Goal: Task Accomplishment & Management: Manage account settings

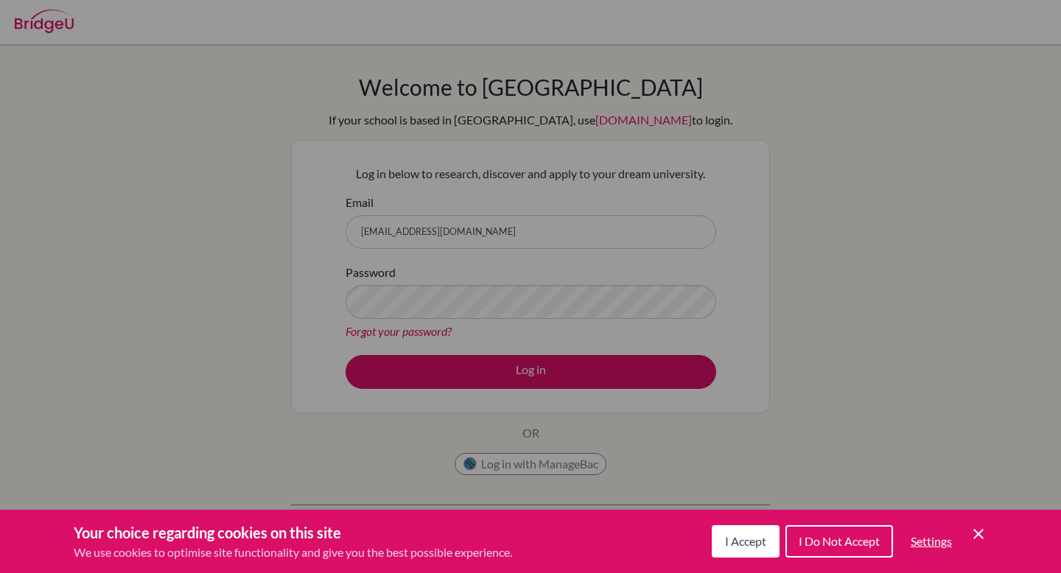
click at [755, 540] on span "I Accept" at bounding box center [745, 541] width 41 height 14
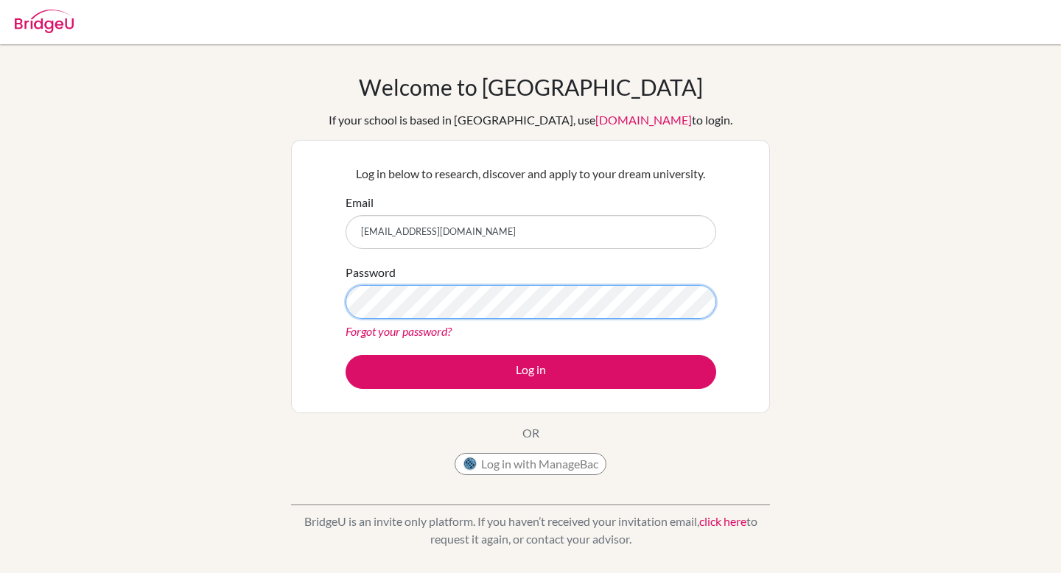
click at [346, 355] on button "Log in" at bounding box center [531, 372] width 371 height 34
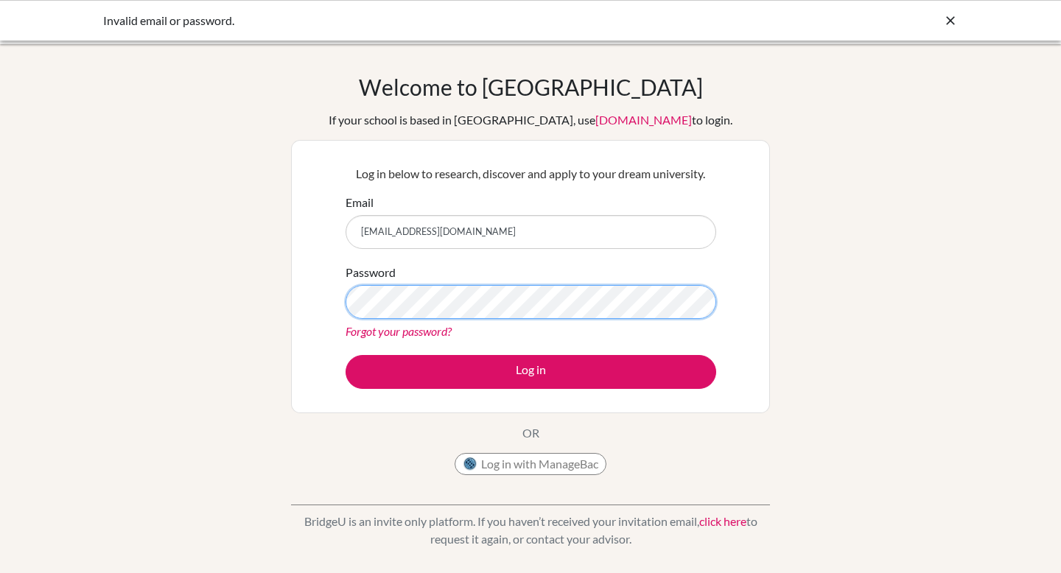
click at [346, 355] on button "Log in" at bounding box center [531, 372] width 371 height 34
